Goal: Information Seeking & Learning: Find specific fact

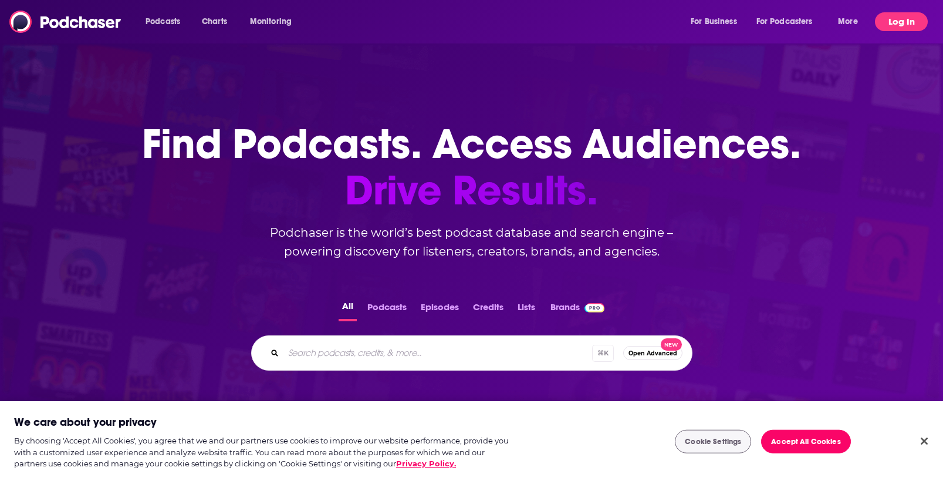
click at [910, 22] on button "Log In" at bounding box center [901, 21] width 53 height 19
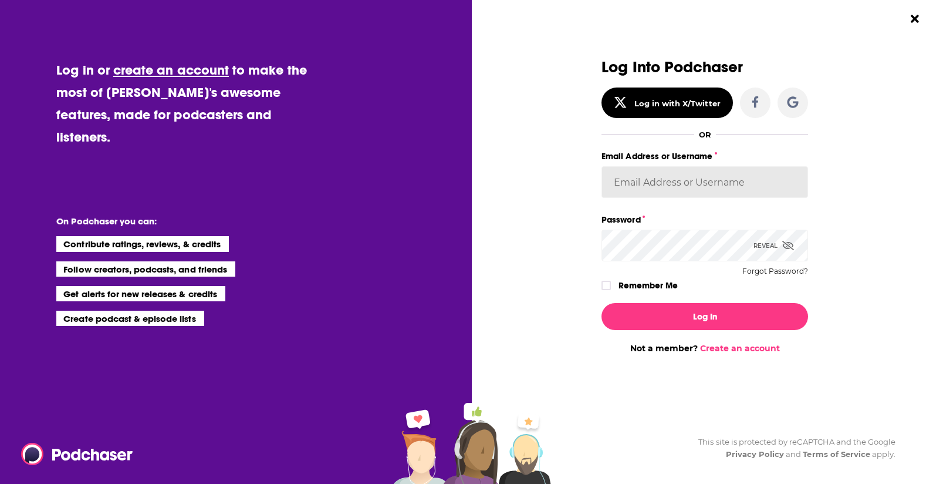
click at [650, 184] on input "Email Address or Username" at bounding box center [705, 182] width 207 height 32
click at [797, 106] on icon "Dialog" at bounding box center [793, 101] width 11 height 11
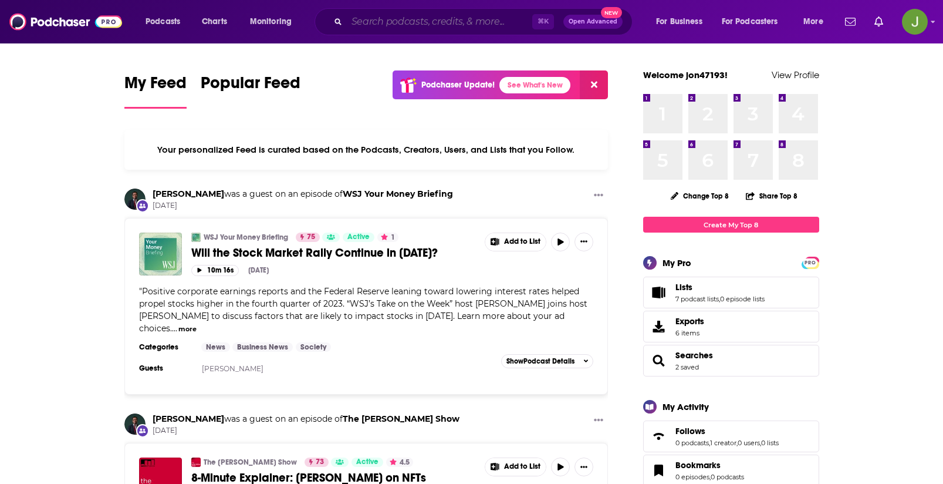
click at [370, 18] on input "Search podcasts, credits, & more..." at bounding box center [440, 21] width 186 height 19
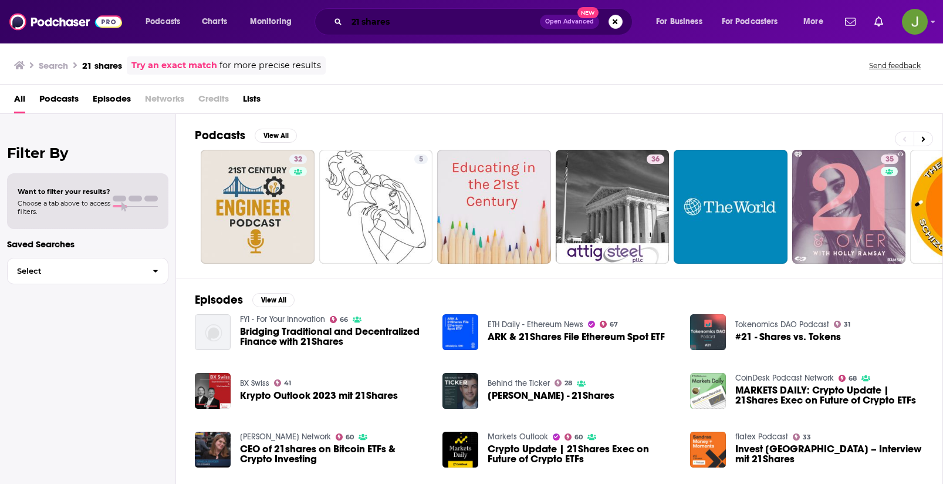
click at [476, 25] on input "21 shares" at bounding box center [443, 21] width 193 height 19
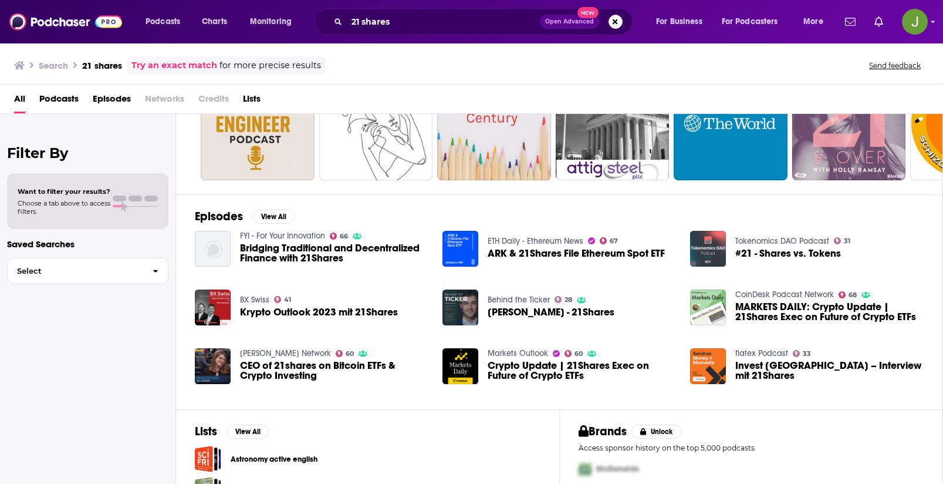
scroll to position [84, 0]
click at [402, 19] on input "21 shares" at bounding box center [443, 21] width 193 height 19
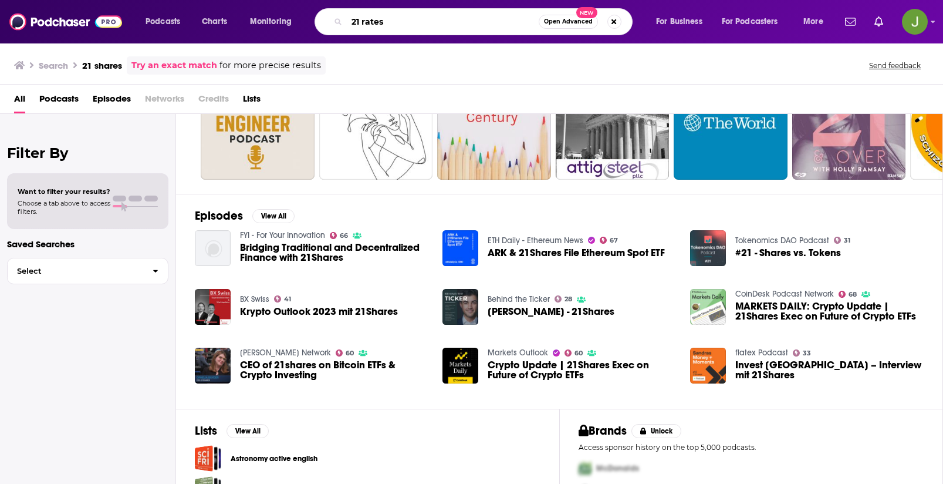
type input "21 rates"
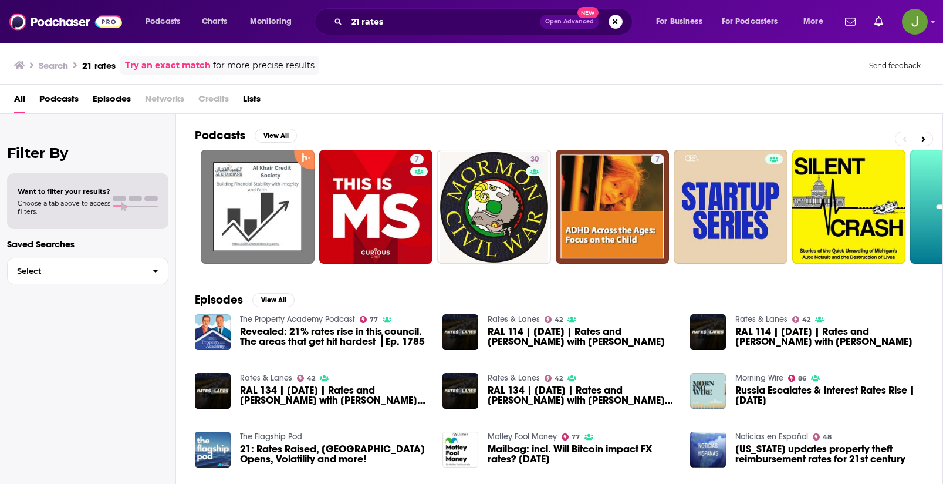
click at [62, 99] on span "Podcasts" at bounding box center [58, 101] width 39 height 24
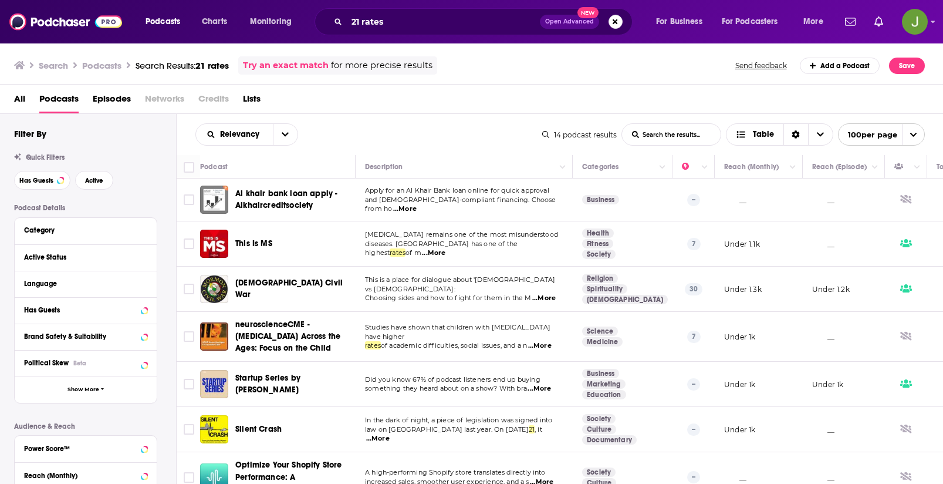
click at [504, 99] on div "All Podcasts Episodes Networks Credits Lists" at bounding box center [474, 101] width 921 height 24
